Goal: Task Accomplishment & Management: Use online tool/utility

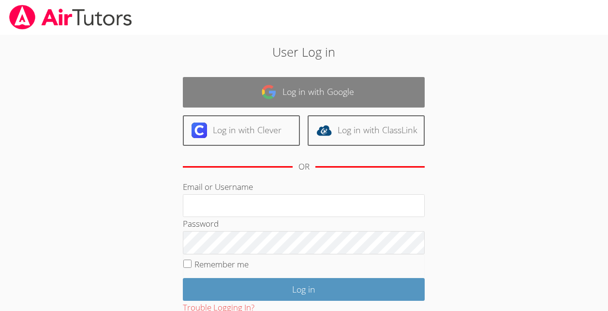
click at [334, 89] on link "Log in with Google" at bounding box center [304, 92] width 242 height 30
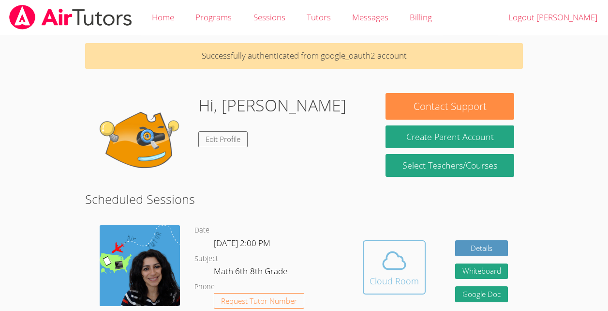
click at [402, 279] on div "Cloud Room" at bounding box center [394, 281] width 49 height 14
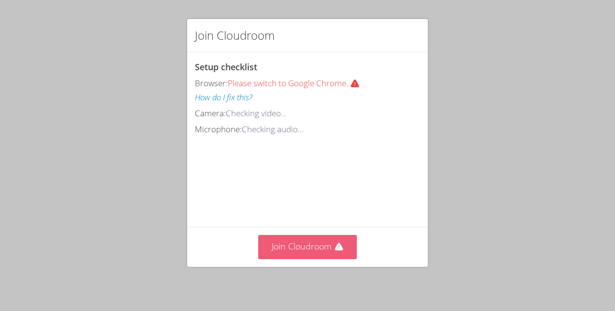
click at [312, 247] on button "Join Cloudroom" at bounding box center [307, 247] width 99 height 24
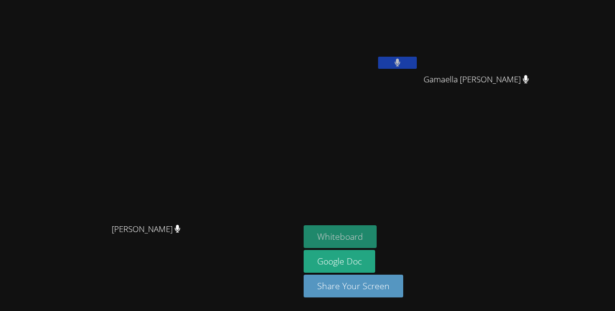
click at [377, 238] on button "Whiteboard" at bounding box center [340, 236] width 73 height 23
